Goal: Task Accomplishment & Management: Manage account settings

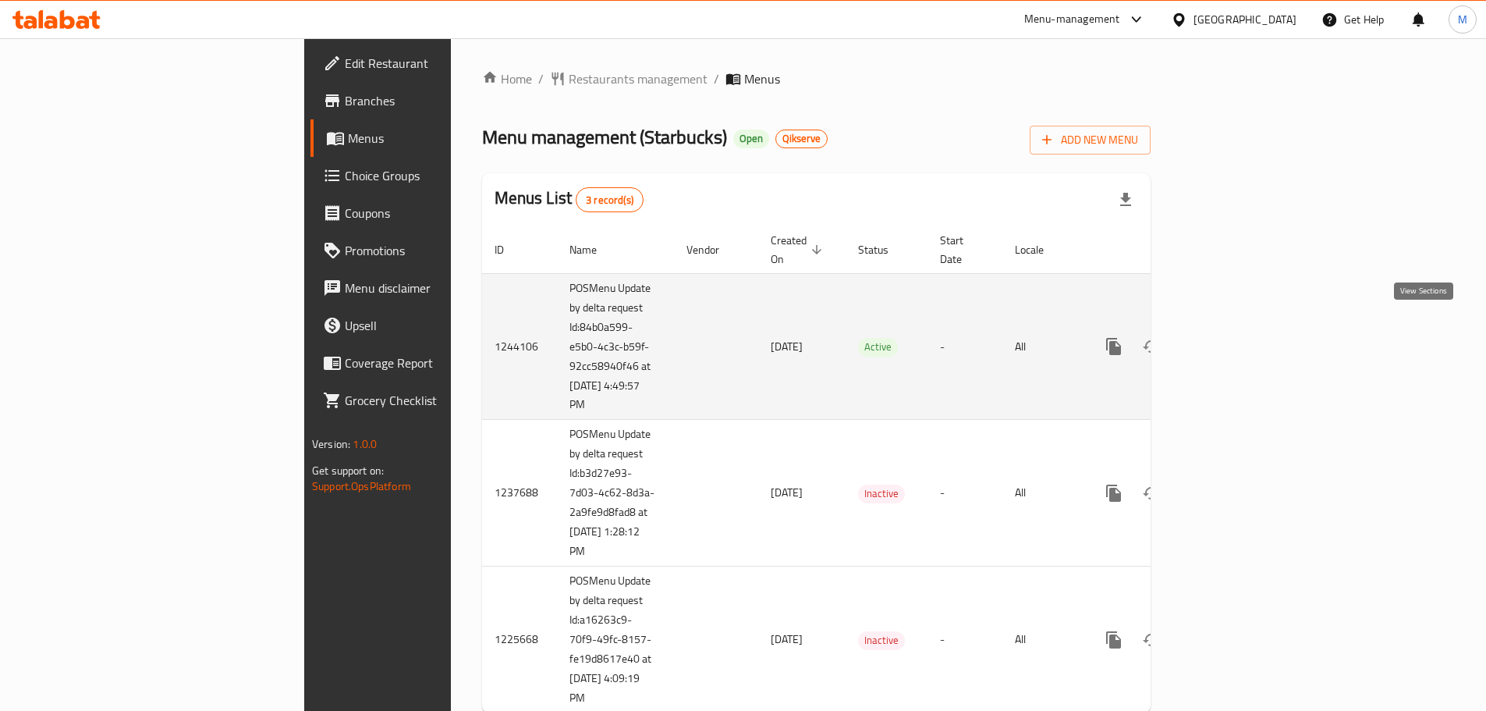
click at [1245, 328] on link "enhanced table" at bounding box center [1226, 346] width 37 height 37
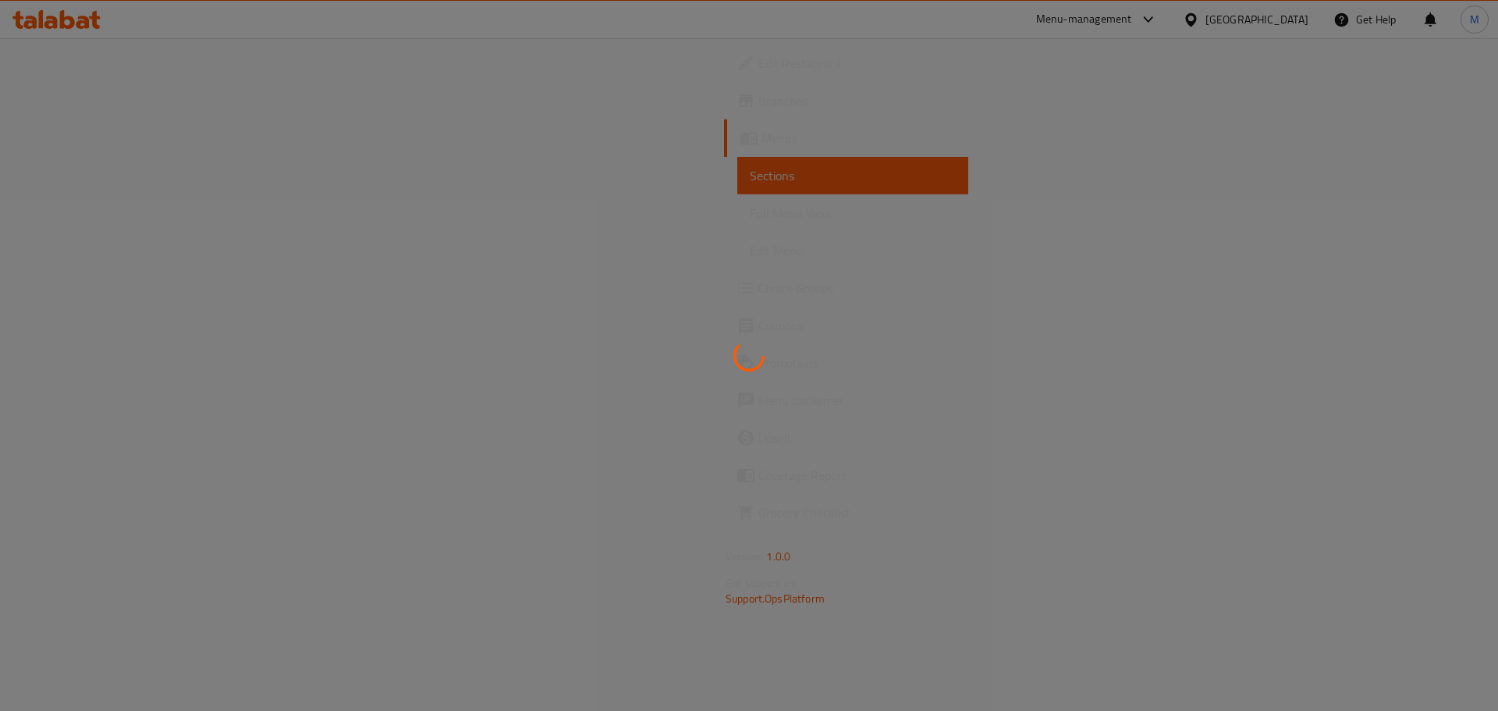
click at [90, 207] on div at bounding box center [749, 355] width 1498 height 711
click at [90, 214] on div at bounding box center [749, 355] width 1498 height 711
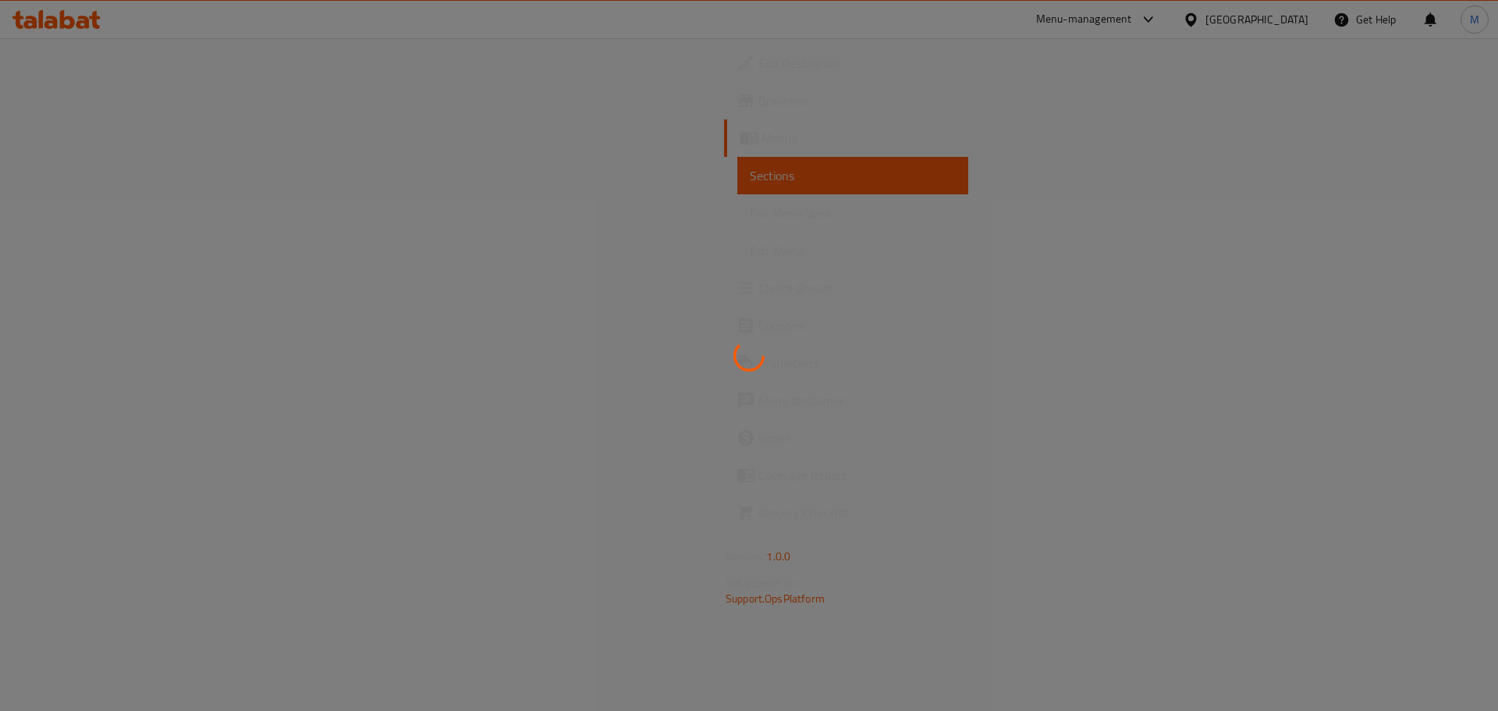
click at [90, 214] on div at bounding box center [749, 355] width 1498 height 711
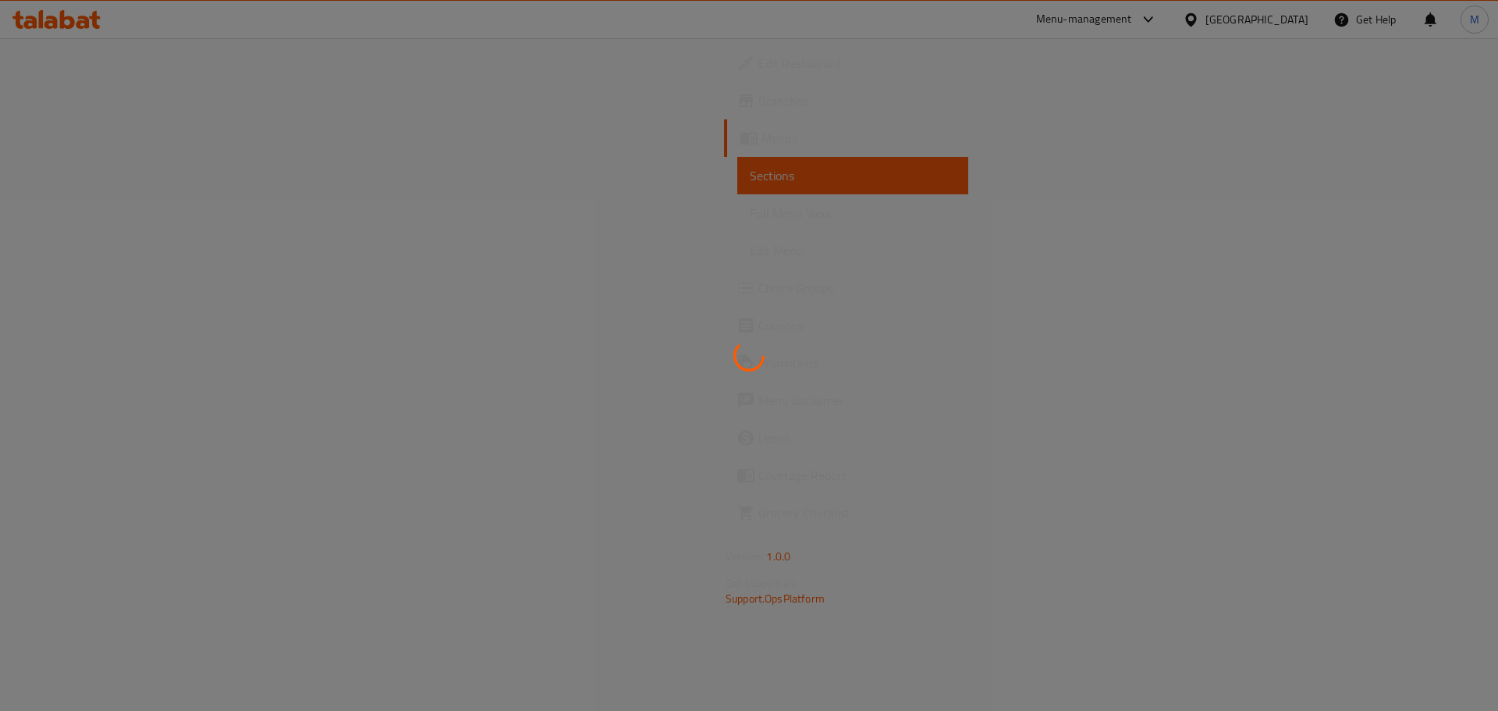
click at [750, 214] on span "Full Menu View" at bounding box center [853, 213] width 206 height 19
click at [750, 222] on span "Full Menu View" at bounding box center [853, 213] width 206 height 19
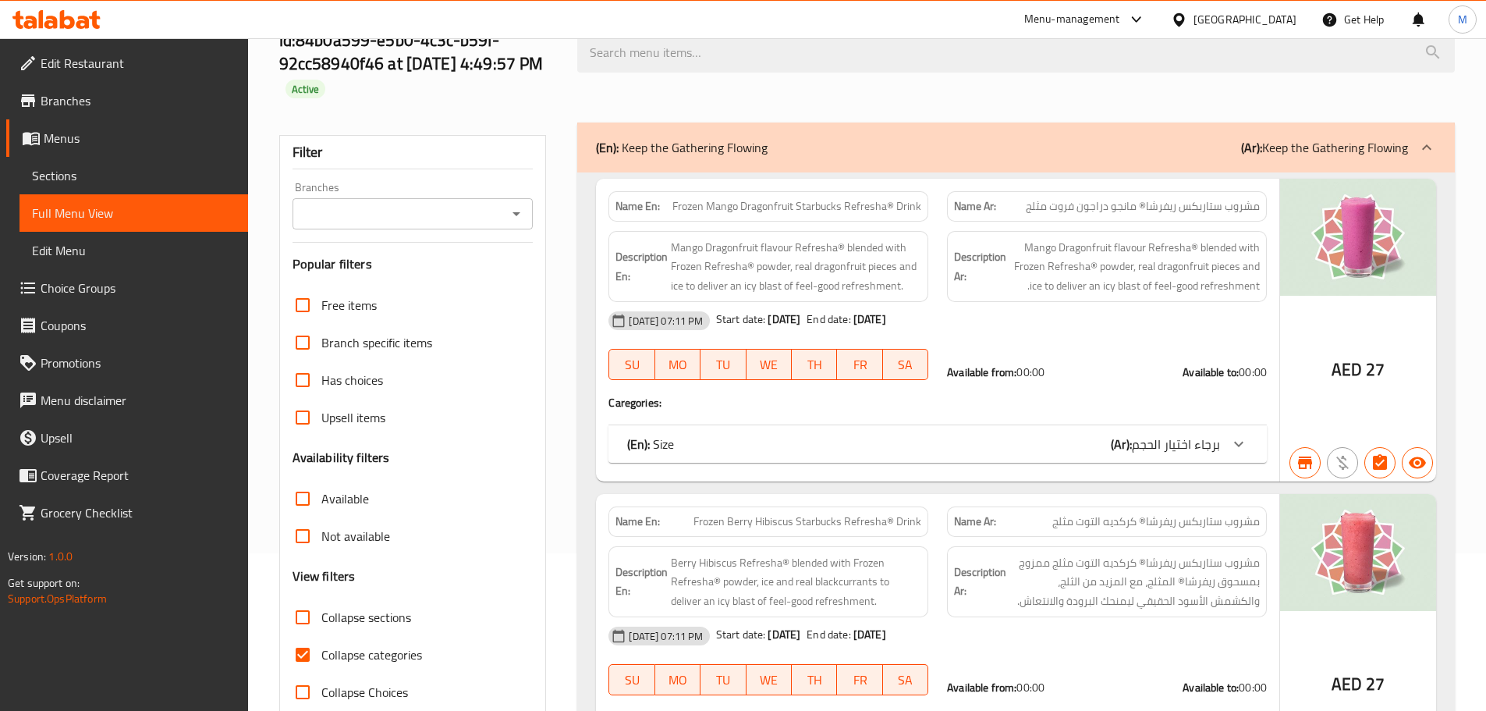
scroll to position [156, 0]
click at [94, 170] on span "Sections" at bounding box center [134, 175] width 204 height 19
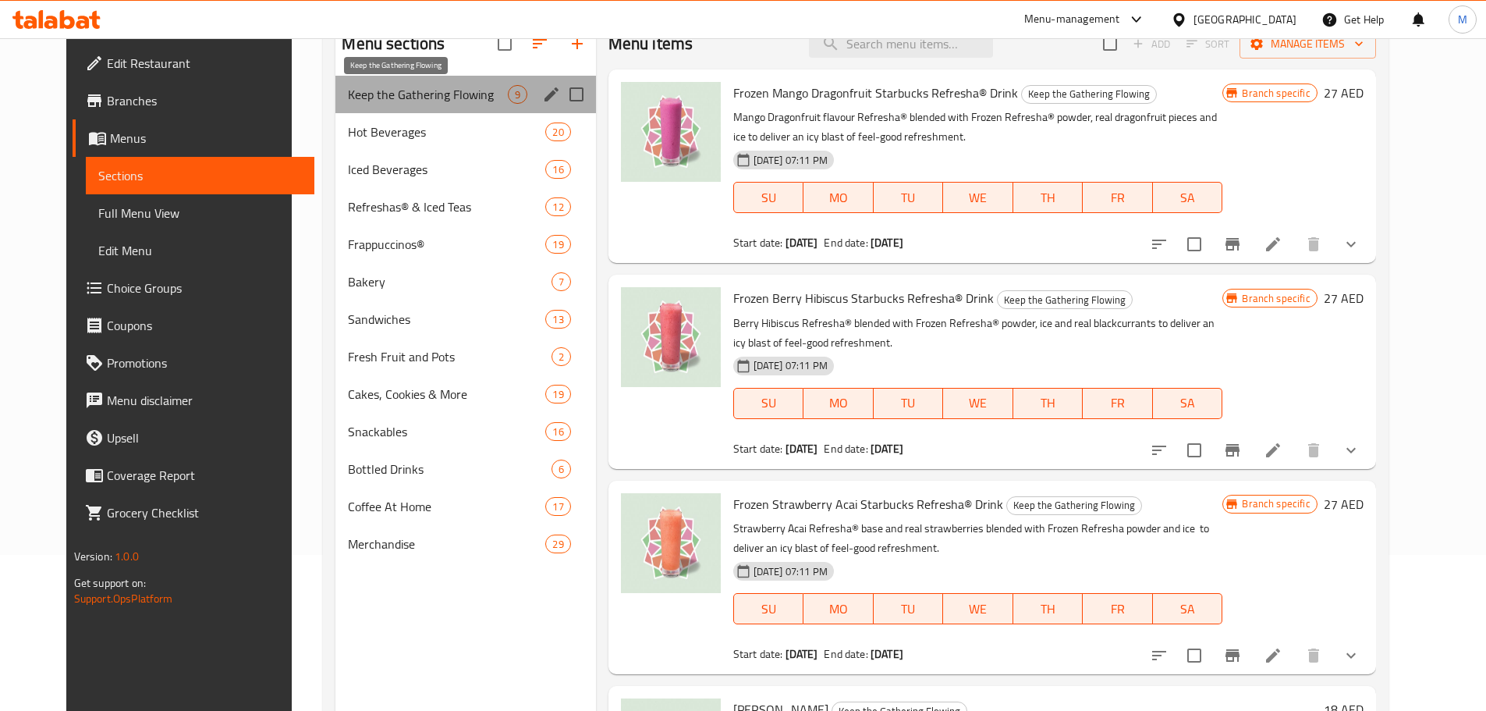
click at [406, 99] on span "Keep the Gathering Flowing" at bounding box center [427, 94] width 159 height 19
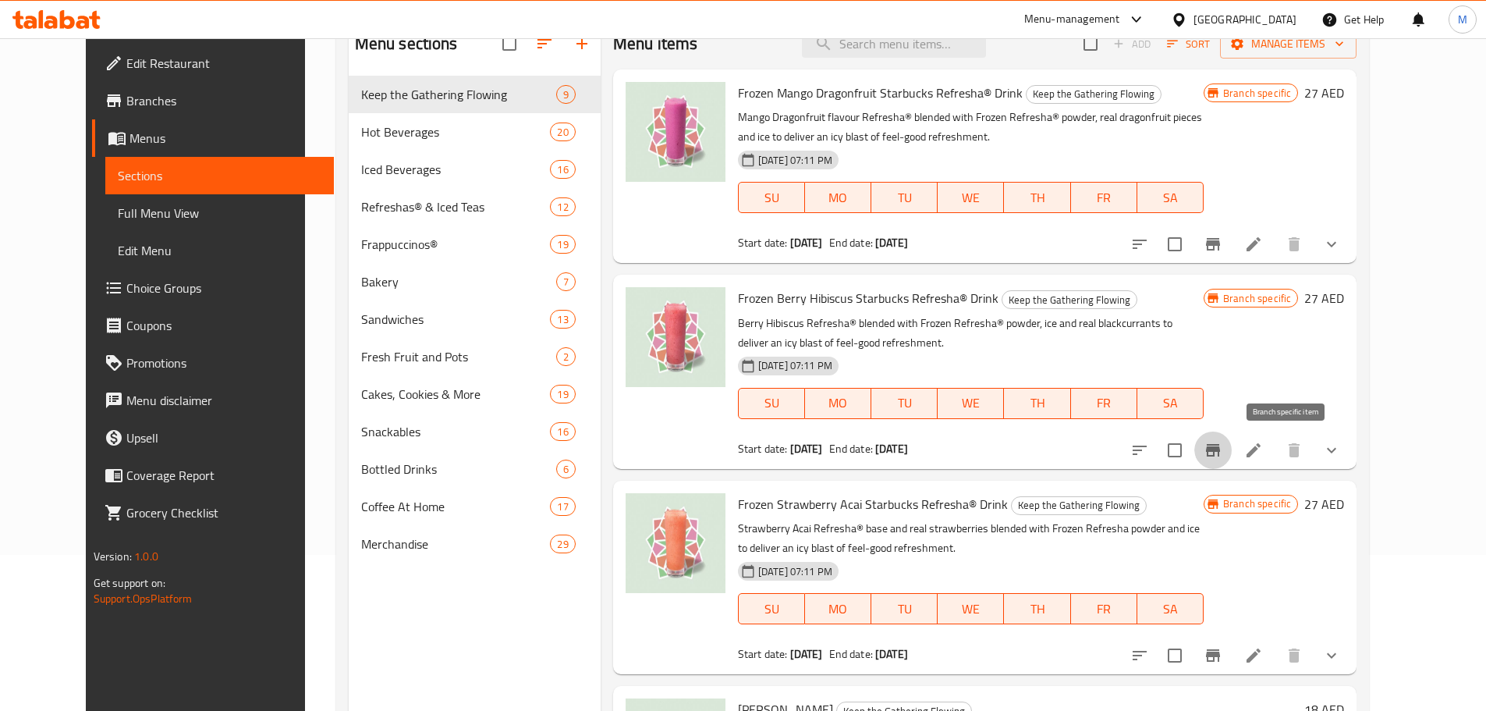
click at [1220, 449] on icon "Branch-specific-item" at bounding box center [1213, 450] width 14 height 12
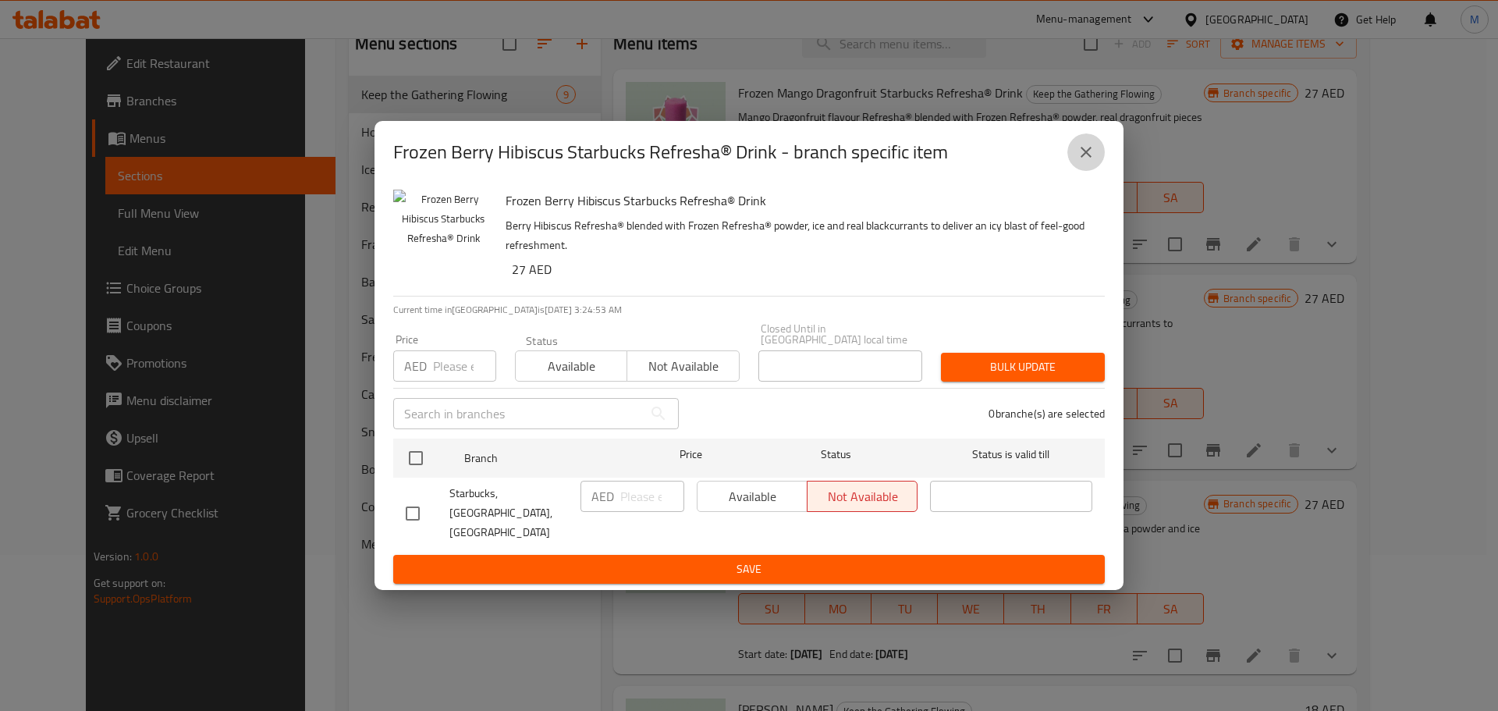
click at [1081, 144] on icon "close" at bounding box center [1085, 152] width 19 height 19
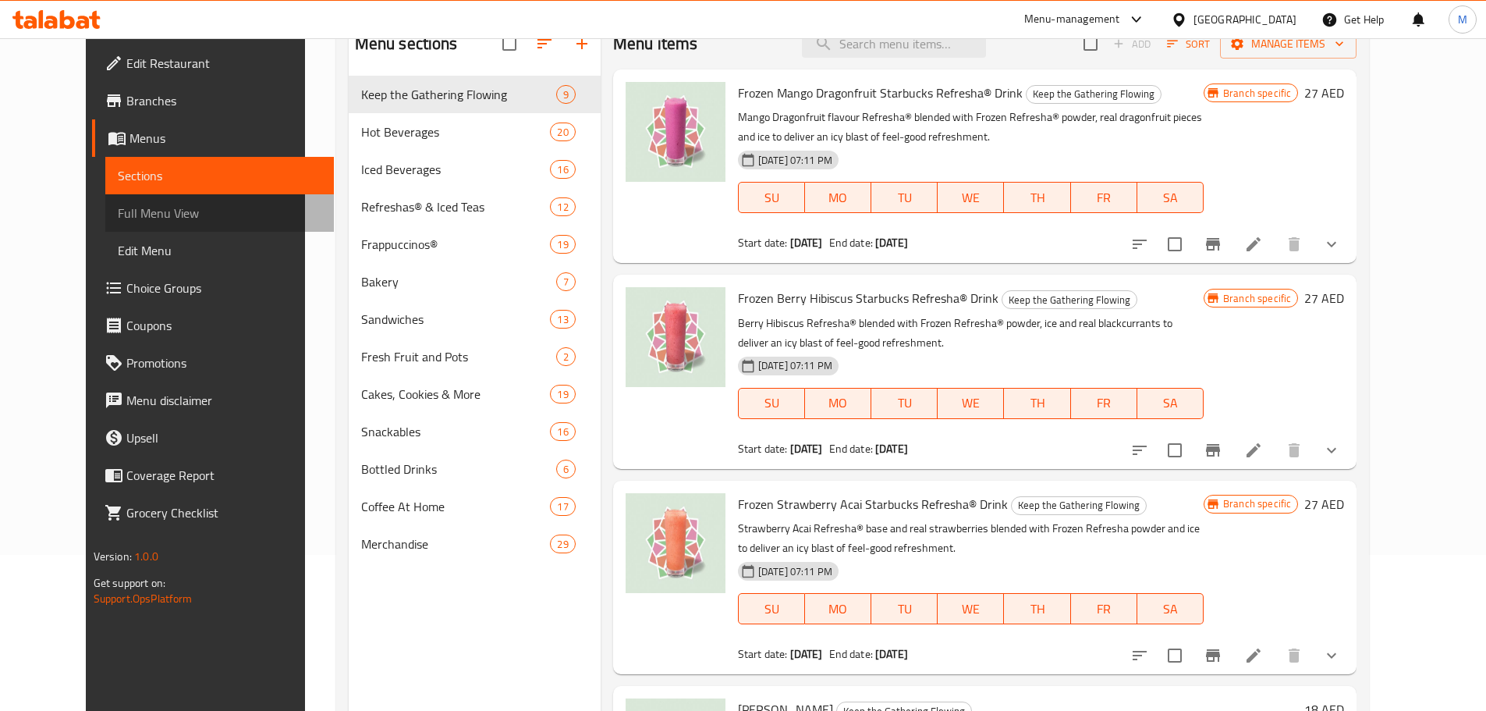
click at [105, 225] on link "Full Menu View" at bounding box center [219, 212] width 229 height 37
click at [118, 217] on span "Full Menu View" at bounding box center [220, 213] width 204 height 19
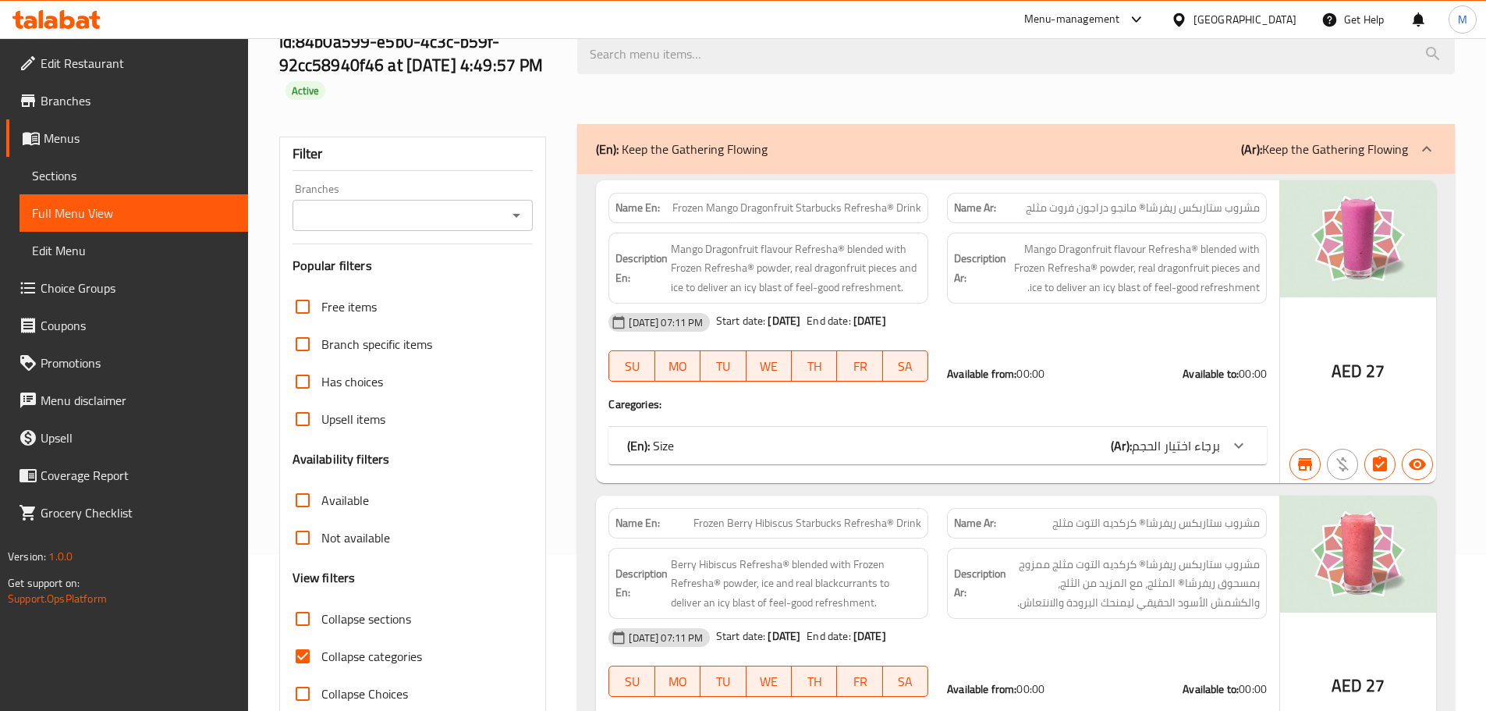
scroll to position [18395, 0]
